Goal: Task Accomplishment & Management: Manage account settings

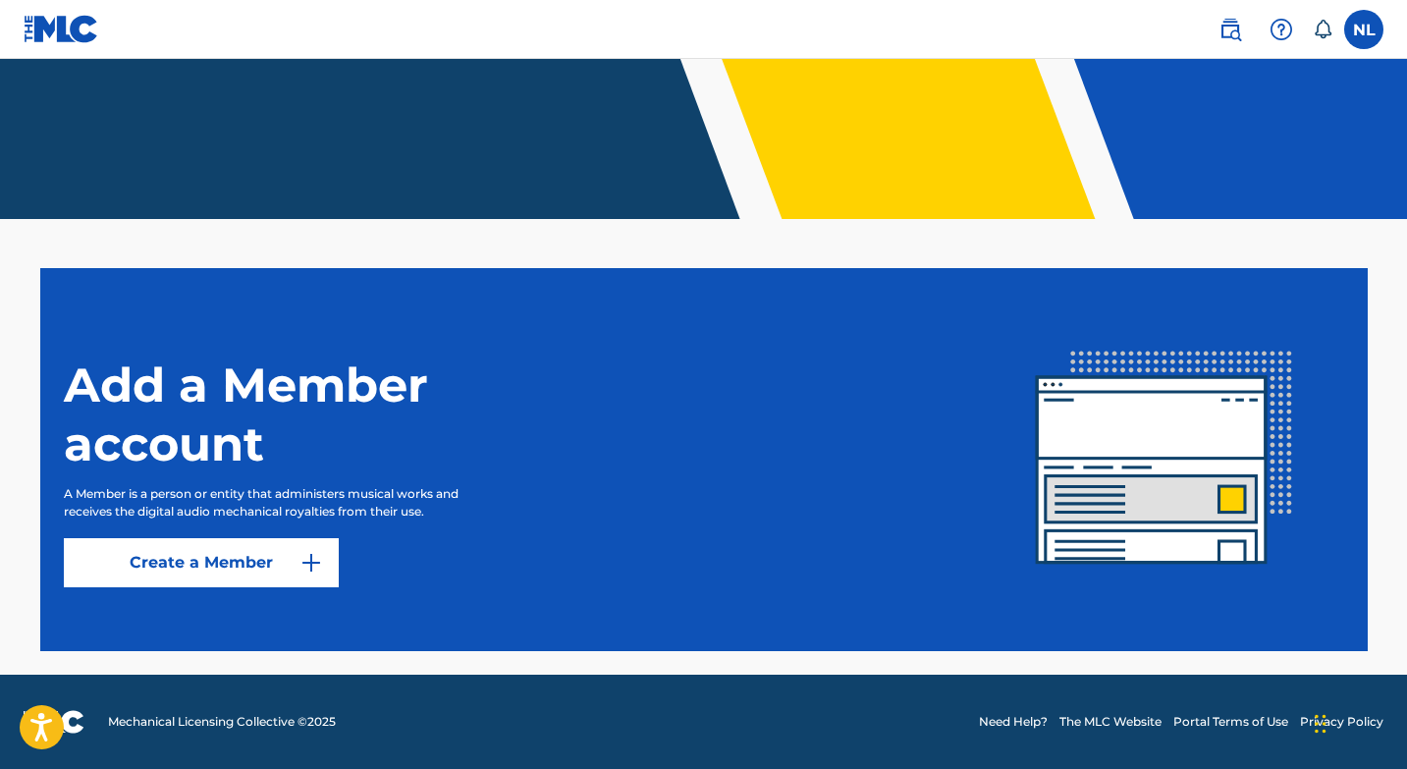
scroll to position [196, 0]
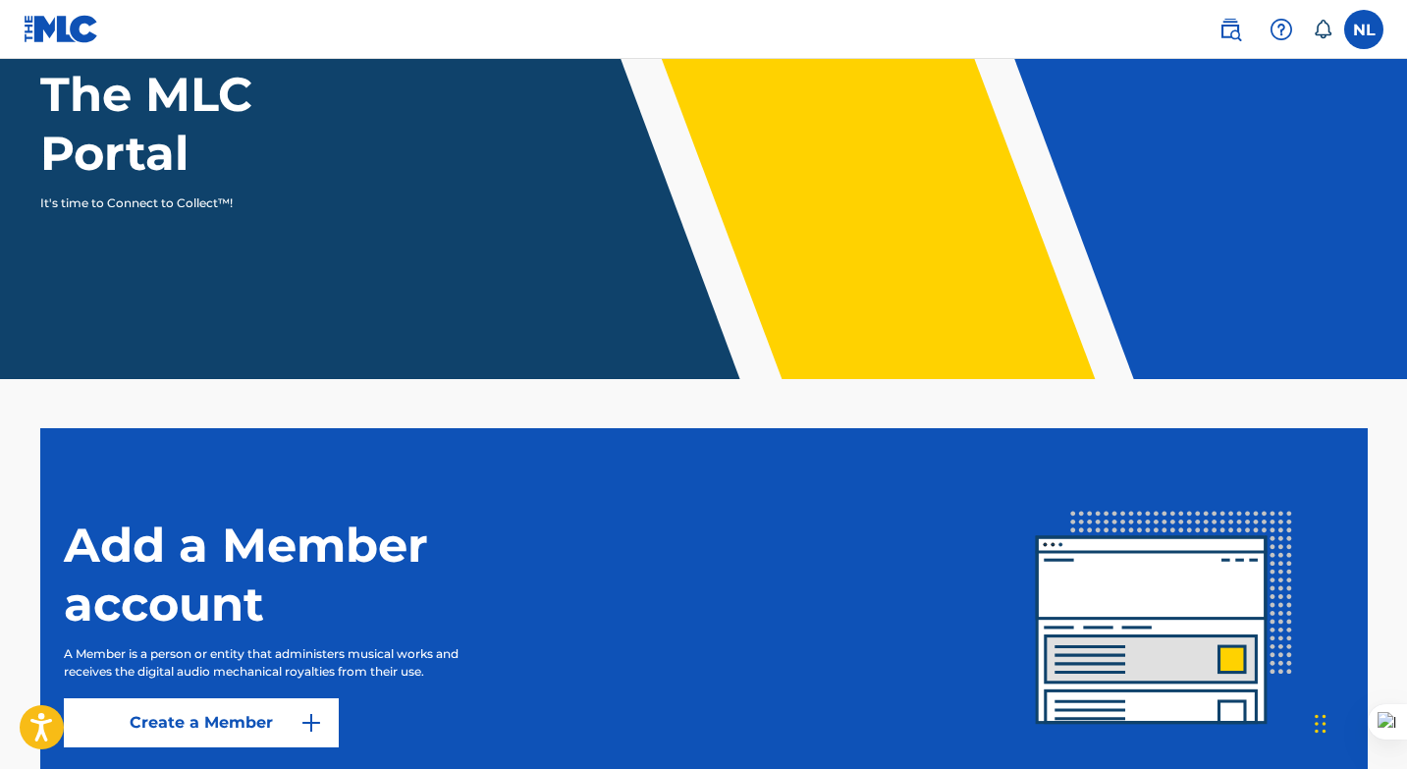
click at [223, 698] on link "Create a Member" at bounding box center [201, 722] width 275 height 49
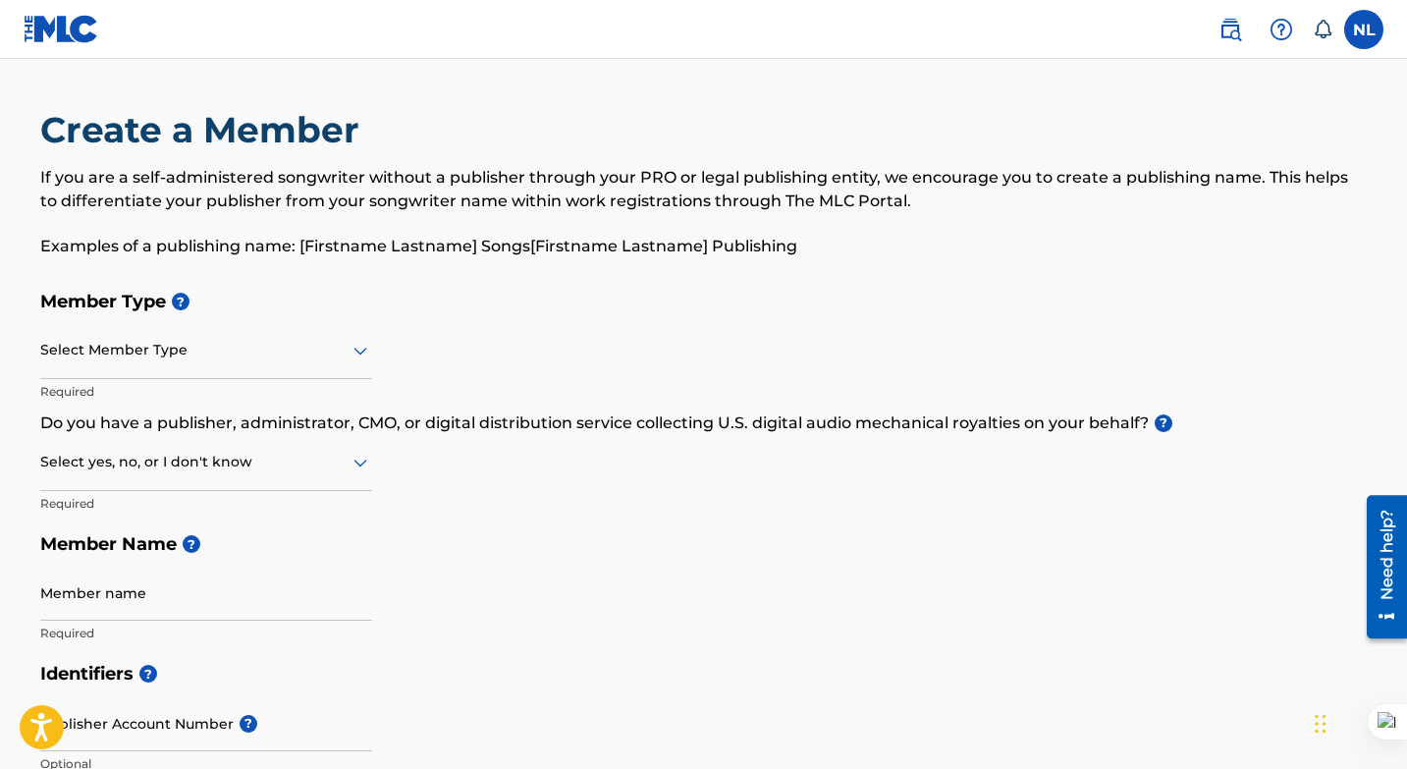
click at [1358, 24] on label at bounding box center [1363, 29] width 39 height 39
click at [1364, 29] on input "NL [PERSON_NAME] [PERSON_NAME][EMAIL_ADDRESS][DOMAIN_NAME] Notification Prefere…" at bounding box center [1364, 29] width 0 height 0
click at [1317, 27] on icon at bounding box center [1323, 29] width 17 height 19
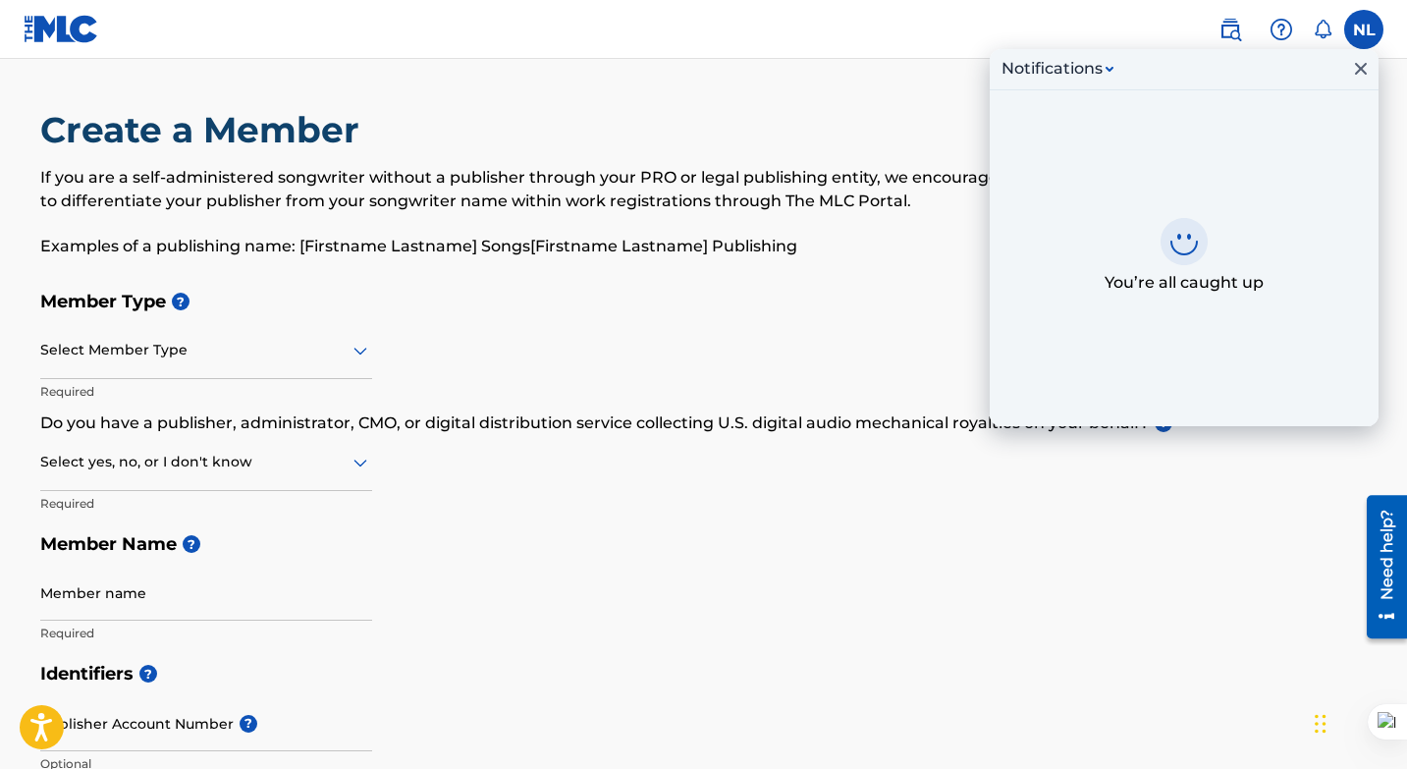
click at [1317, 27] on icon at bounding box center [1323, 29] width 17 height 19
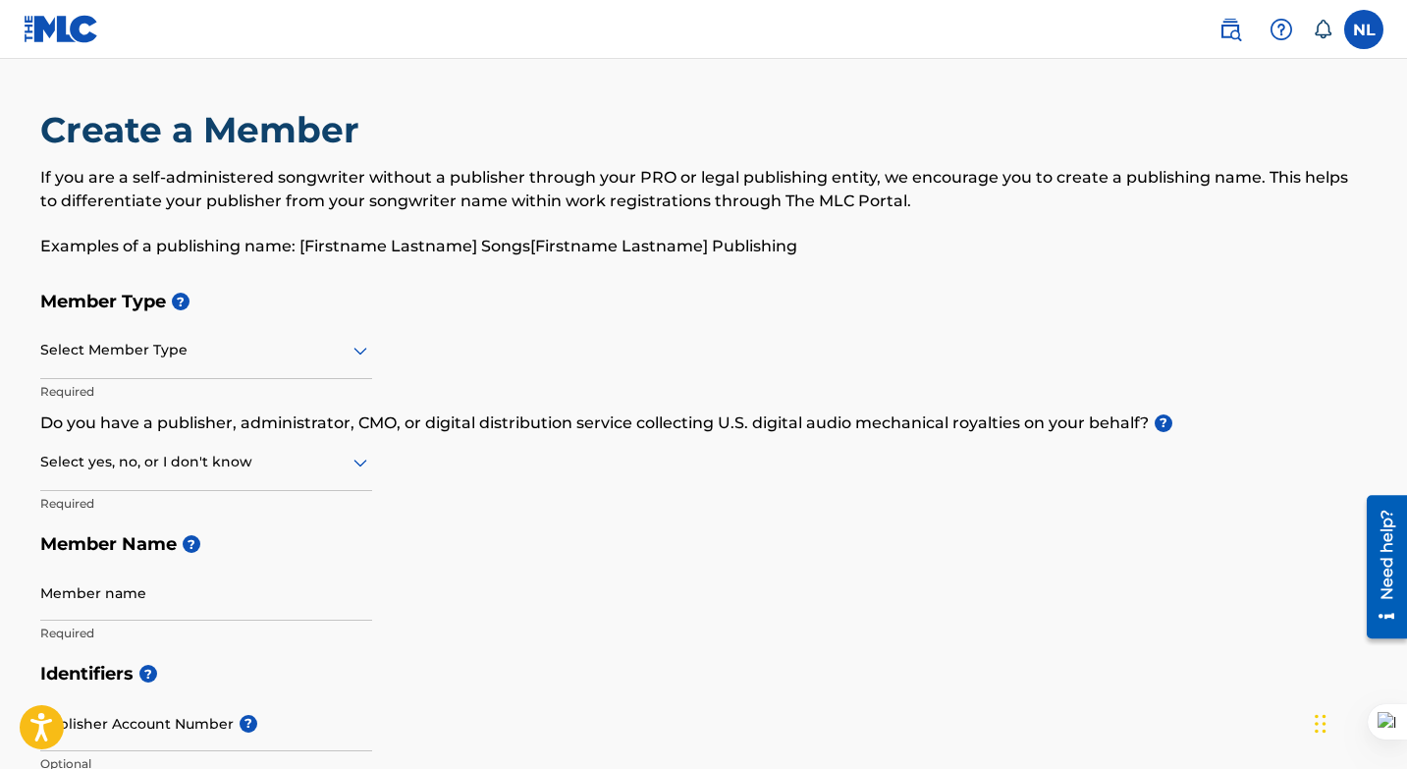
click at [1364, 28] on label at bounding box center [1363, 29] width 39 height 39
click at [1364, 29] on input "NL [PERSON_NAME] [PERSON_NAME][EMAIL_ADDRESS][DOMAIN_NAME] Notification Prefere…" at bounding box center [1364, 29] width 0 height 0
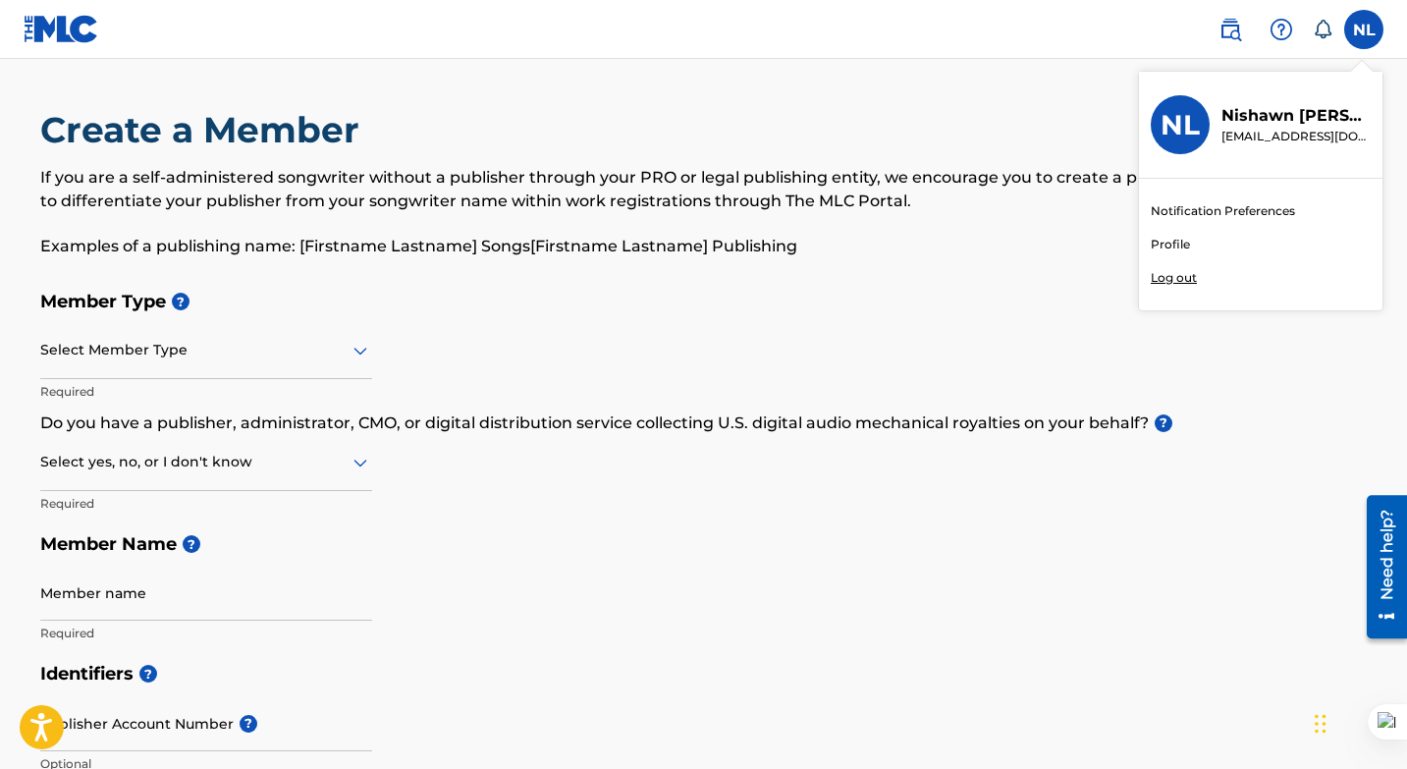
click at [1181, 245] on link "Profile" at bounding box center [1170, 245] width 39 height 18
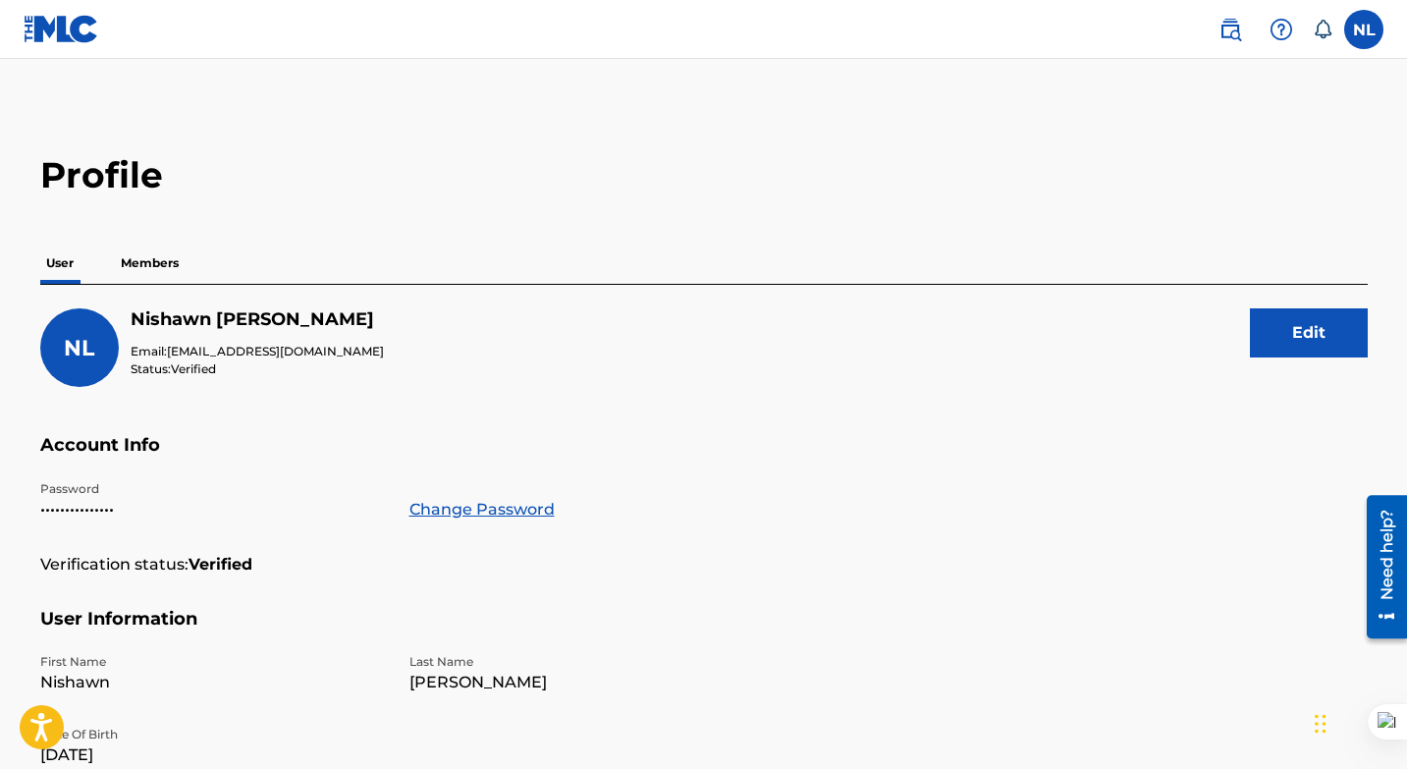
scroll to position [63, 0]
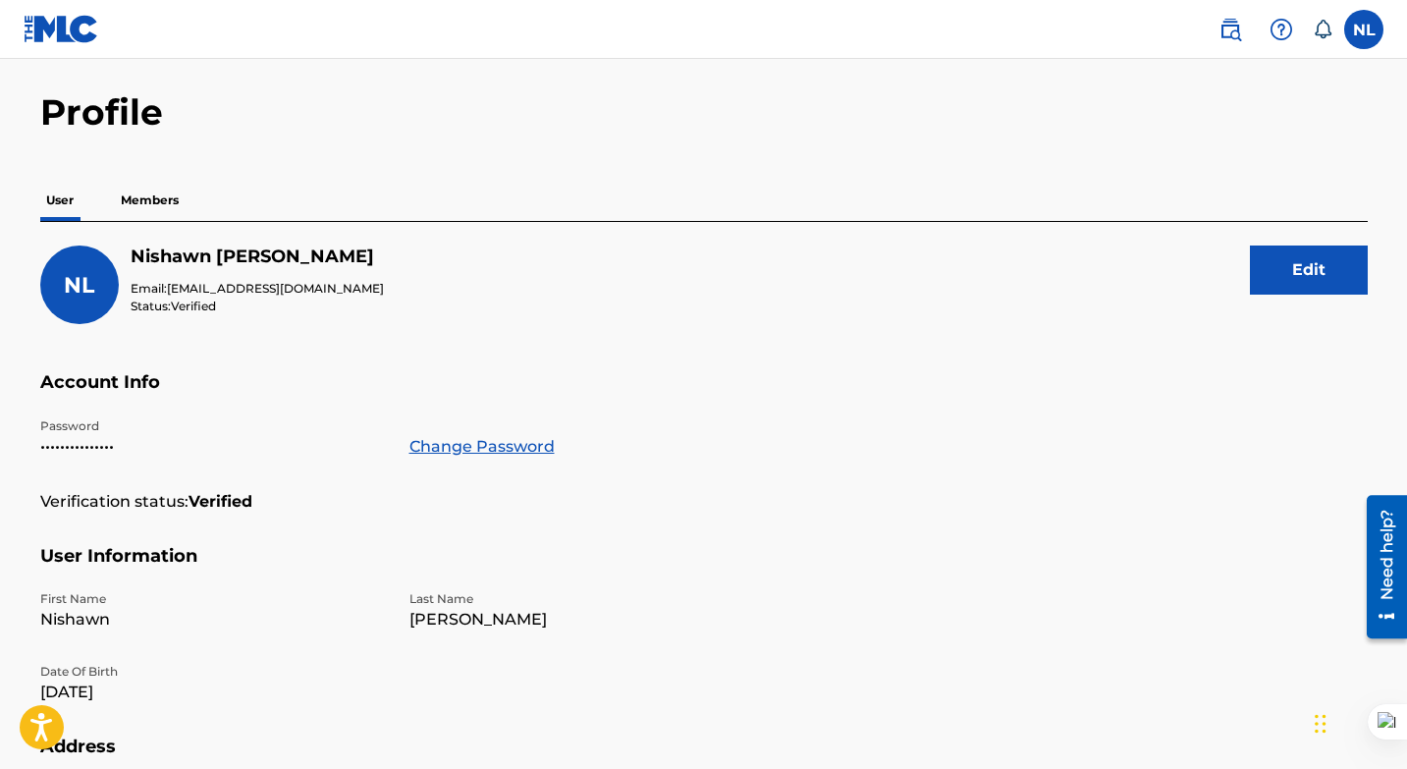
click at [152, 201] on p "Members" at bounding box center [150, 200] width 70 height 41
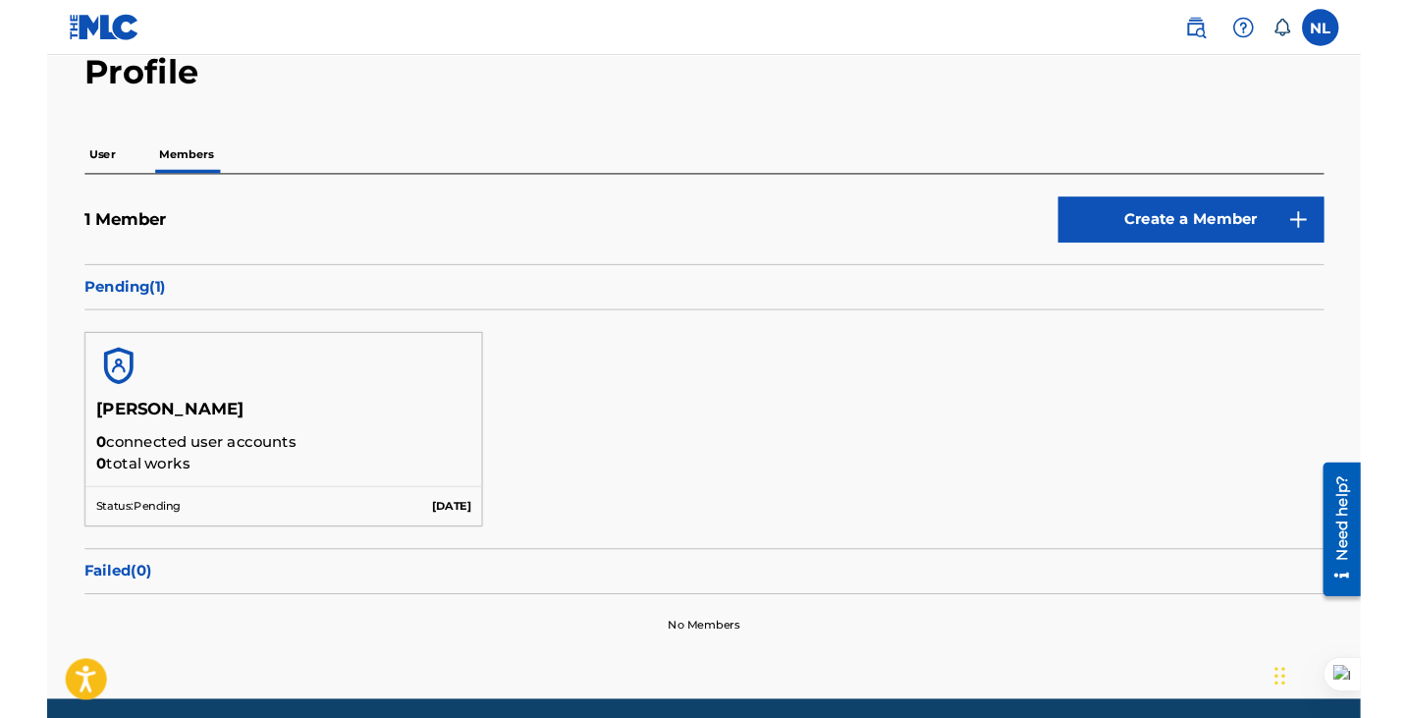
scroll to position [171, 0]
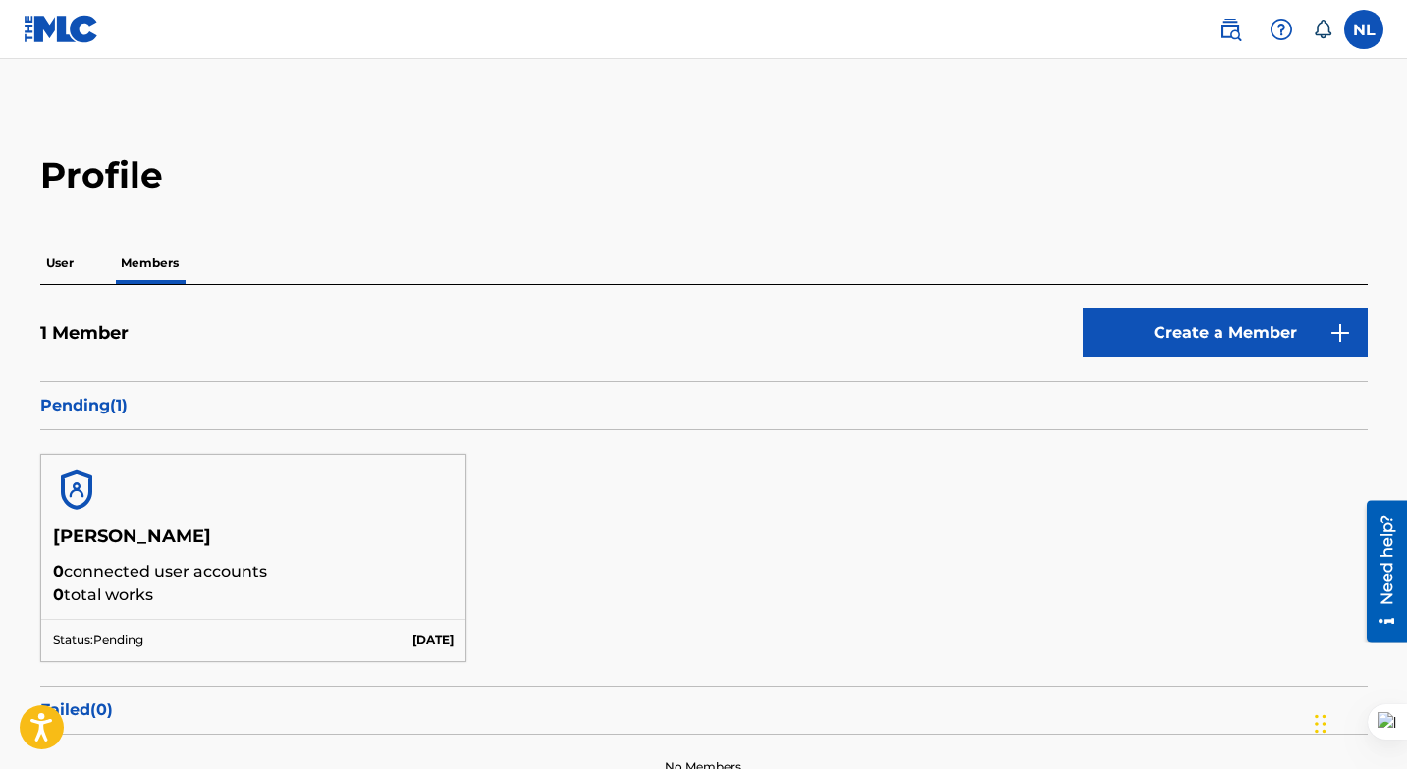
click at [1358, 30] on label at bounding box center [1363, 29] width 39 height 39
click at [1364, 29] on input "NL [PERSON_NAME] [PERSON_NAME][EMAIL_ADDRESS][DOMAIN_NAME] Notification Prefere…" at bounding box center [1364, 29] width 0 height 0
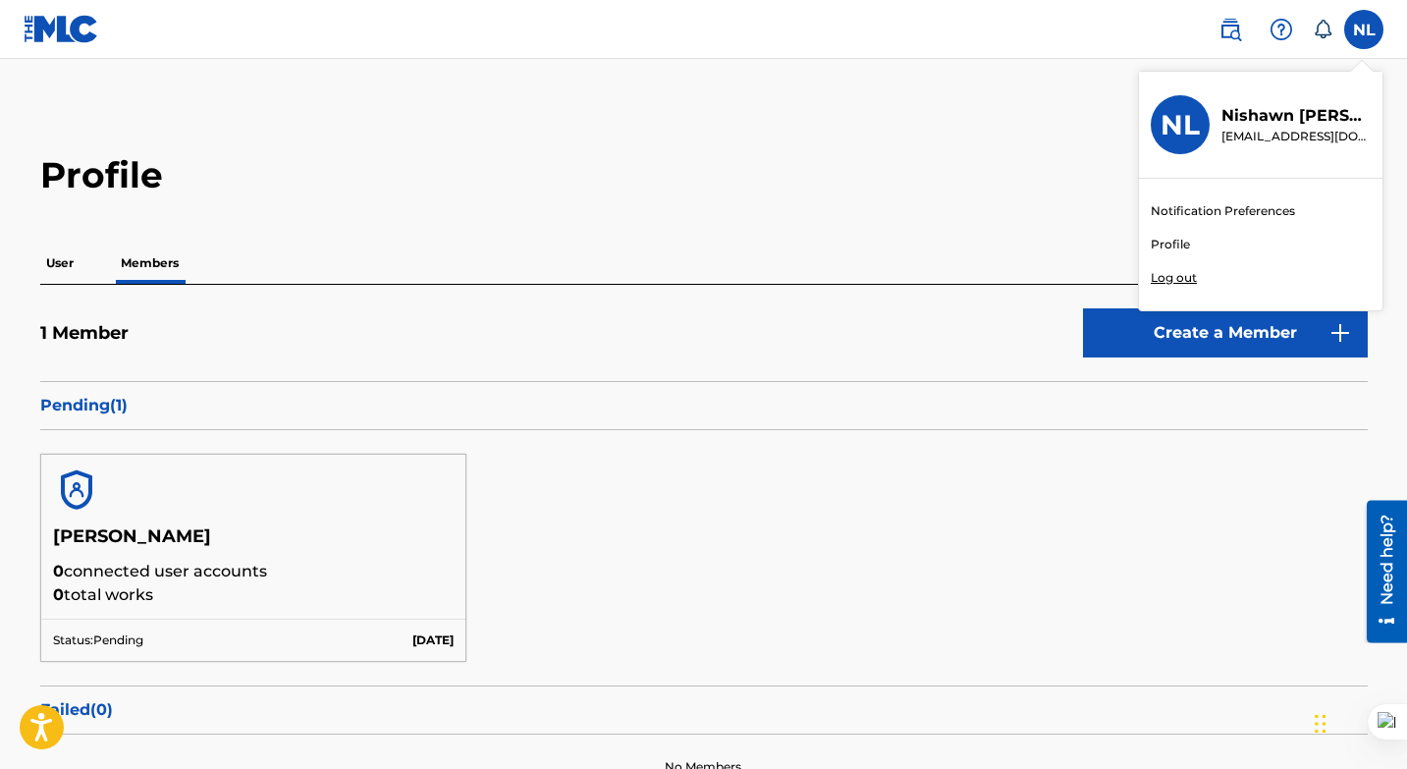
click at [1234, 207] on link "Notification Preferences" at bounding box center [1223, 211] width 144 height 18
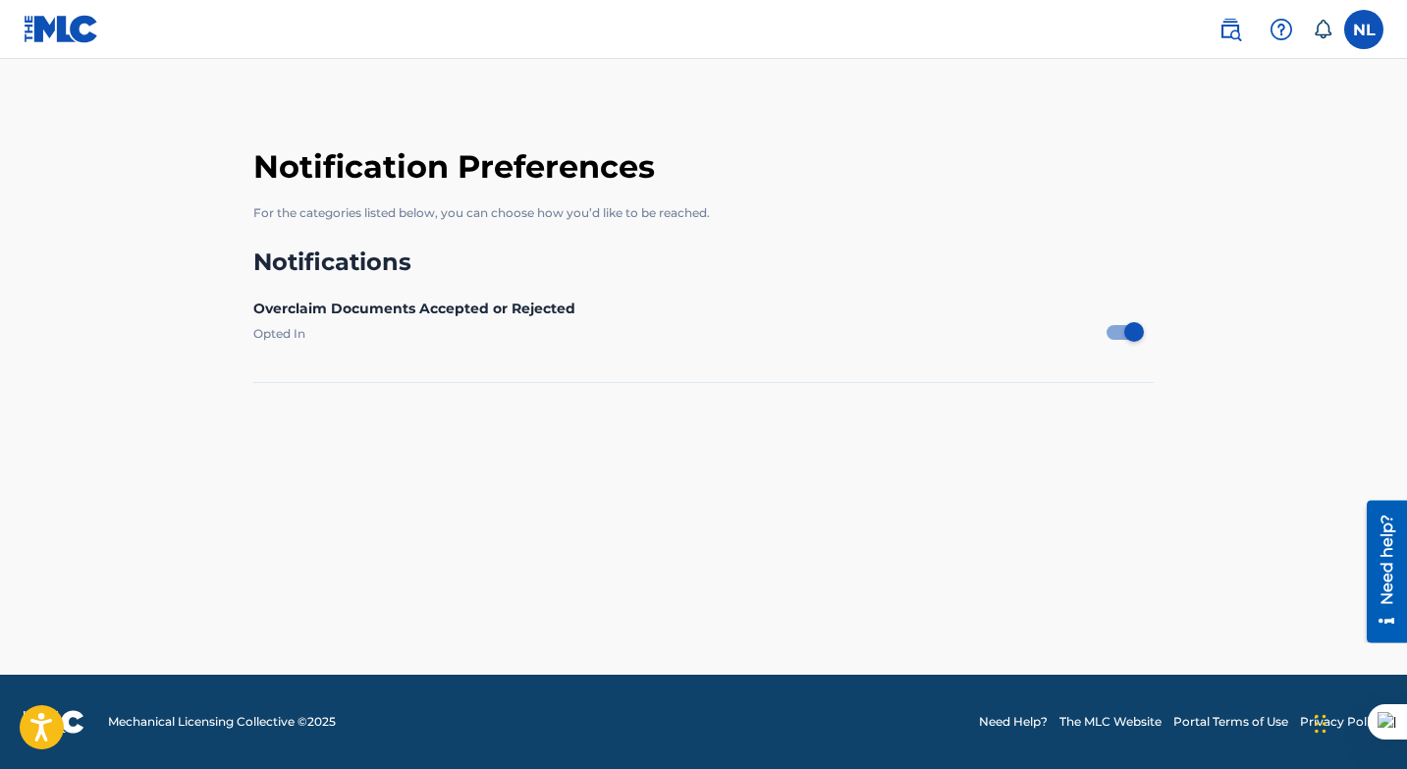
click at [1353, 31] on label at bounding box center [1363, 29] width 39 height 39
click at [1364, 29] on input "NL [PERSON_NAME] [PERSON_NAME][EMAIL_ADDRESS][DOMAIN_NAME] Notification Prefere…" at bounding box center [1364, 29] width 0 height 0
click at [1162, 239] on link "Profile" at bounding box center [1170, 245] width 39 height 18
